Goal: Task Accomplishment & Management: Manage account settings

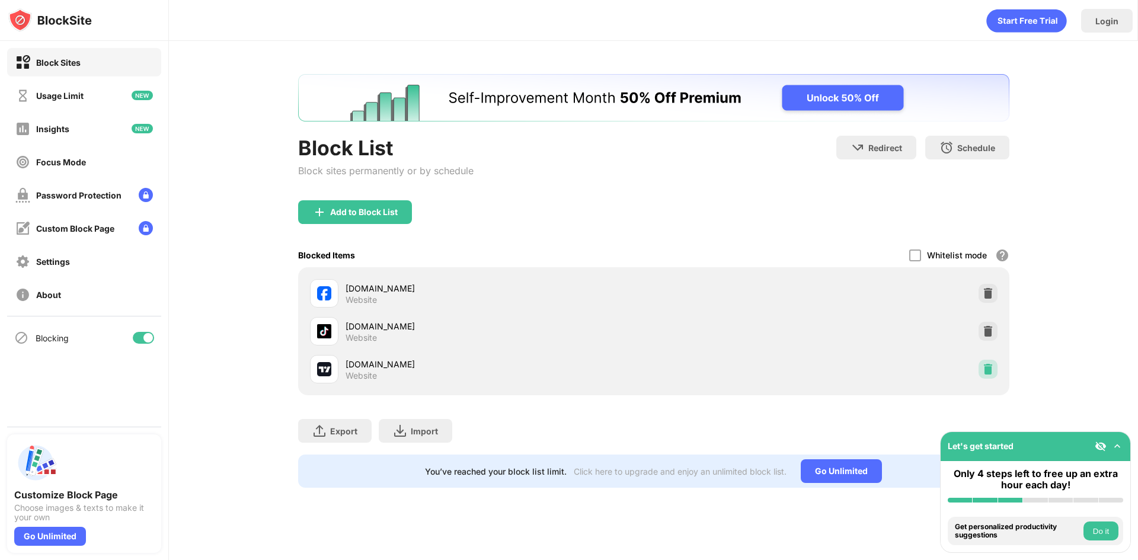
click at [986, 367] on img at bounding box center [988, 369] width 12 height 12
